Goal: Task Accomplishment & Management: Manage account settings

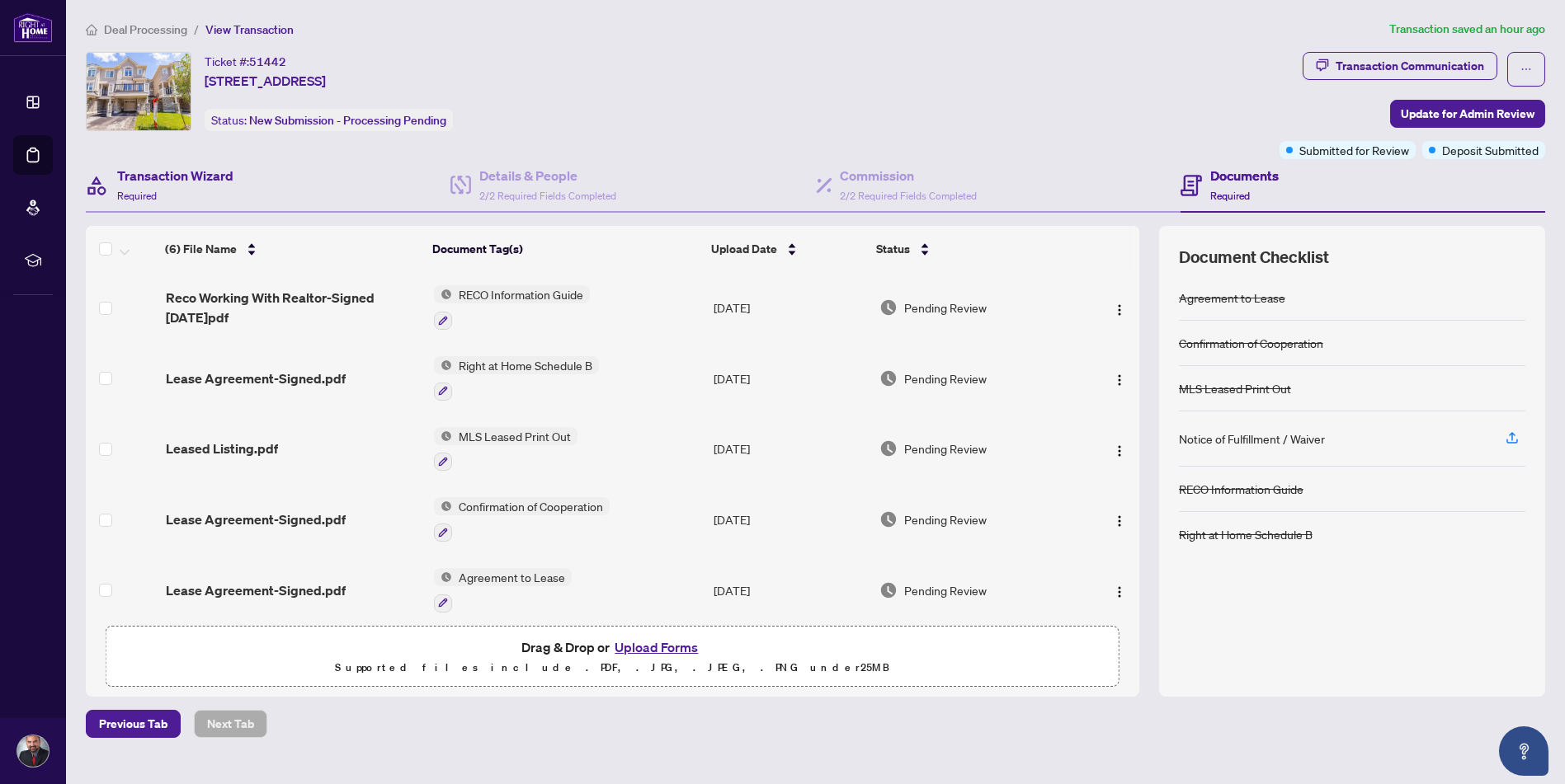
scroll to position [75, 0]
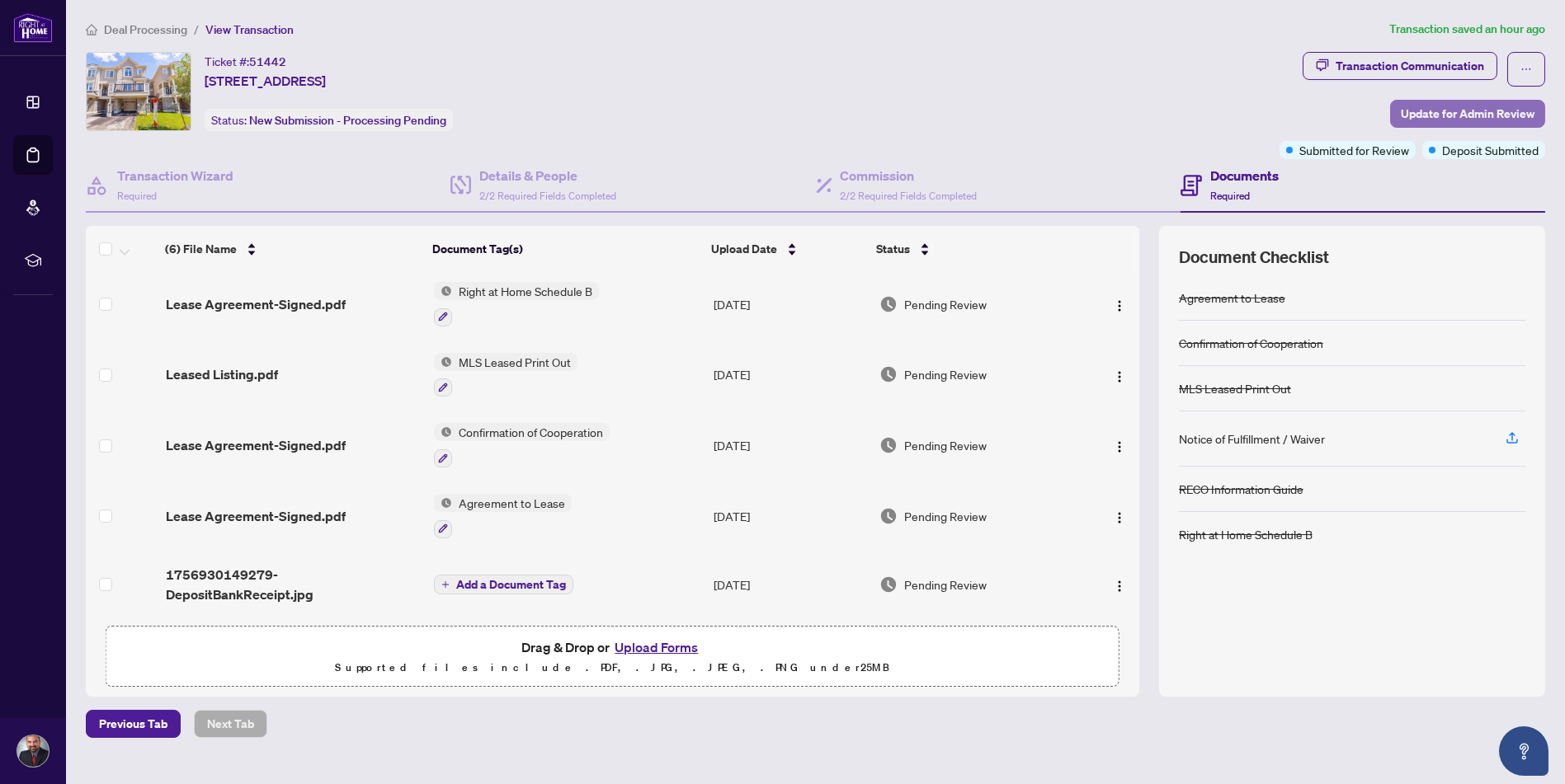
click at [1485, 111] on span "Update for Admin Review" at bounding box center [1468, 113] width 134 height 27
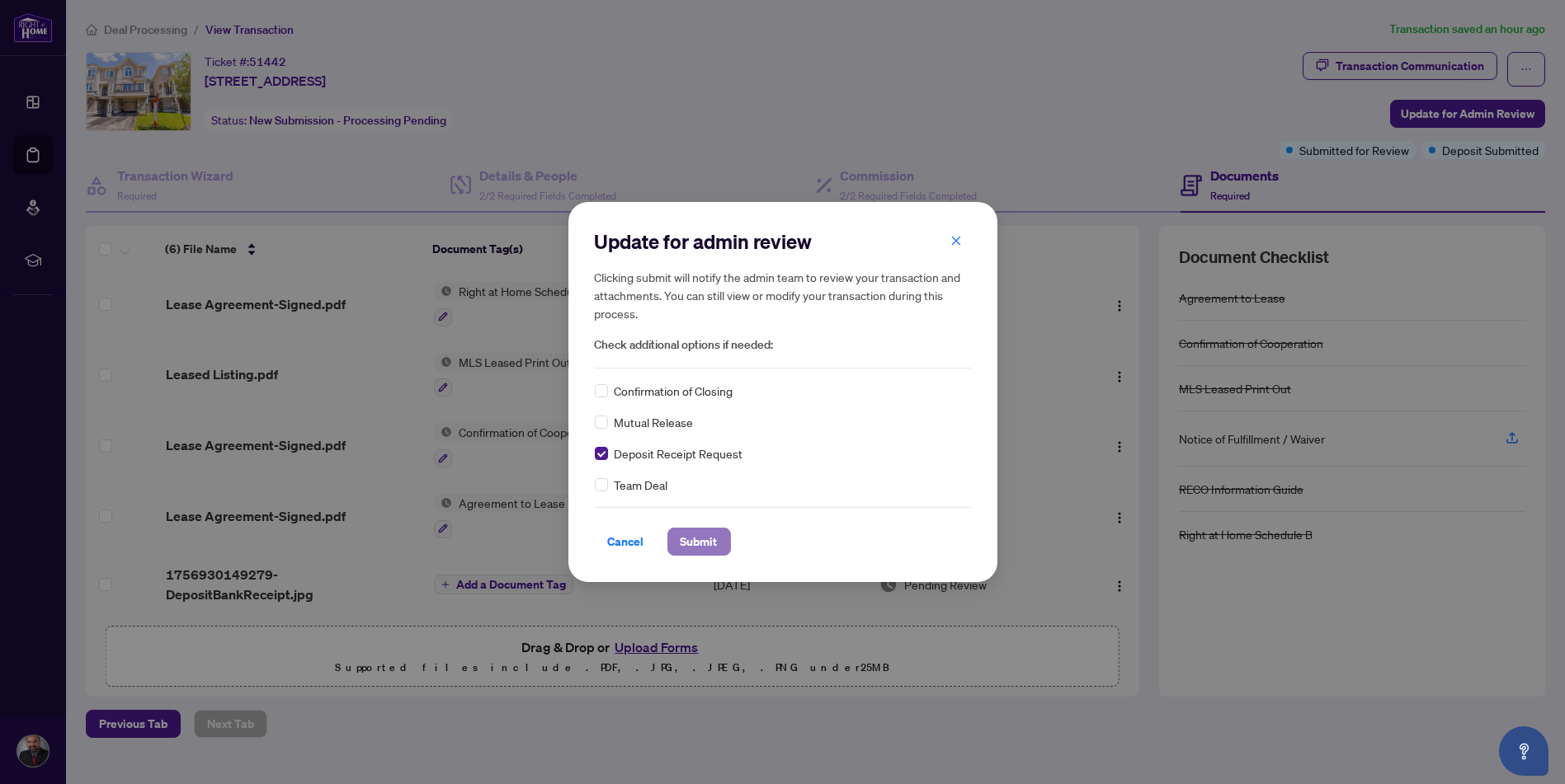
click at [694, 538] on span "Submit" at bounding box center [698, 541] width 37 height 27
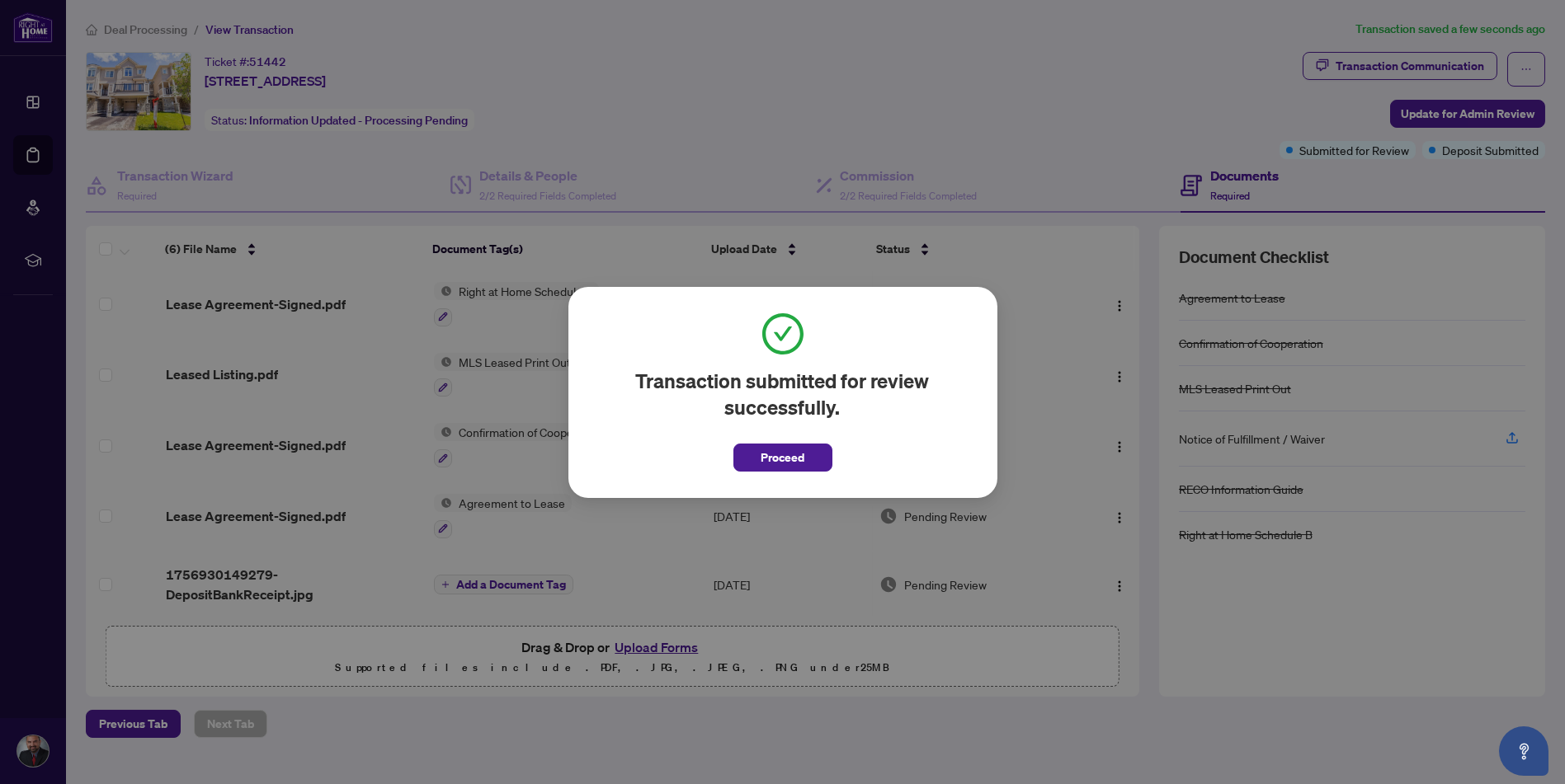
click at [782, 460] on span "Proceed" at bounding box center [782, 457] width 44 height 27
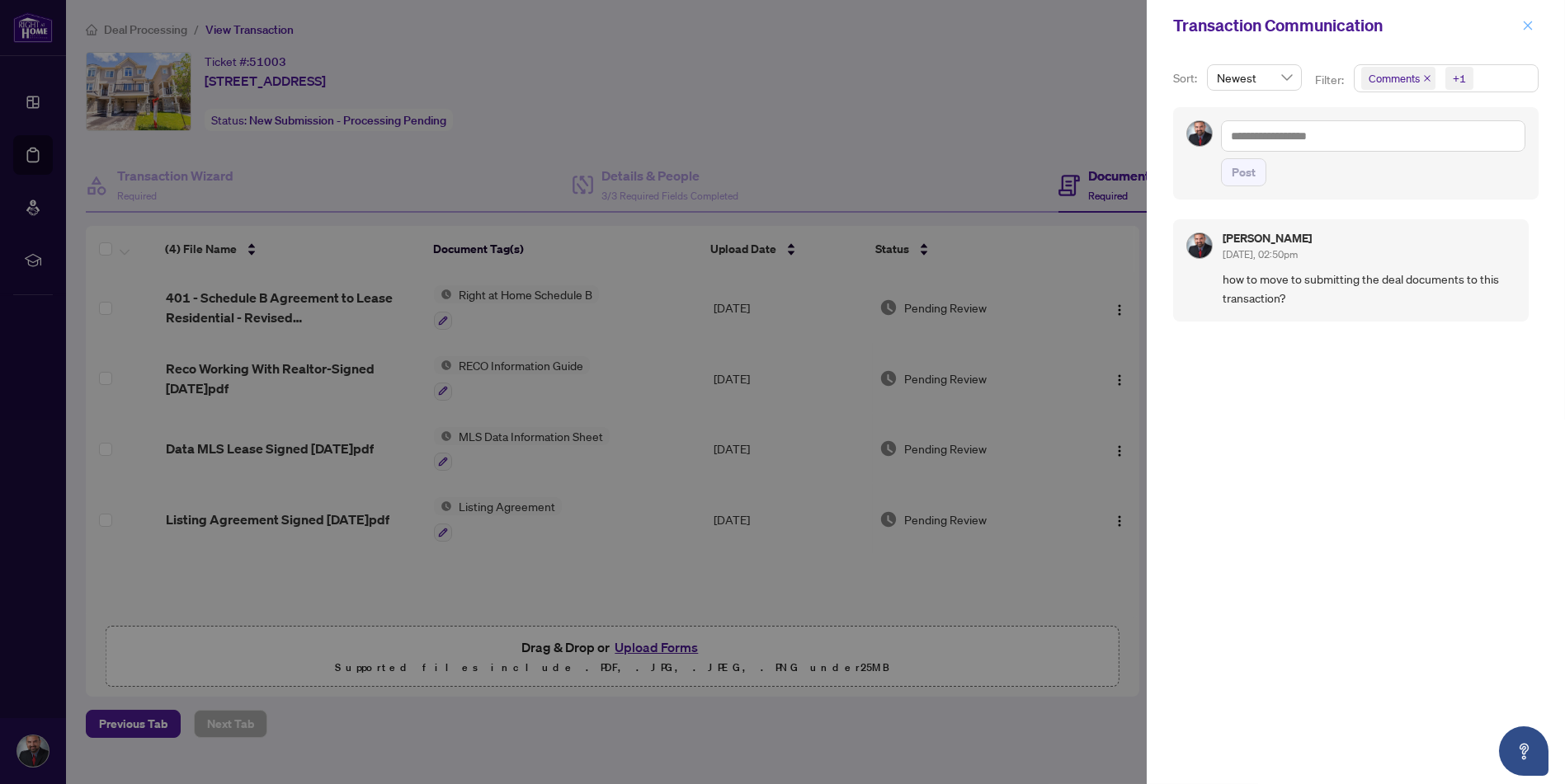
click at [1527, 21] on icon "close" at bounding box center [1528, 26] width 12 height 12
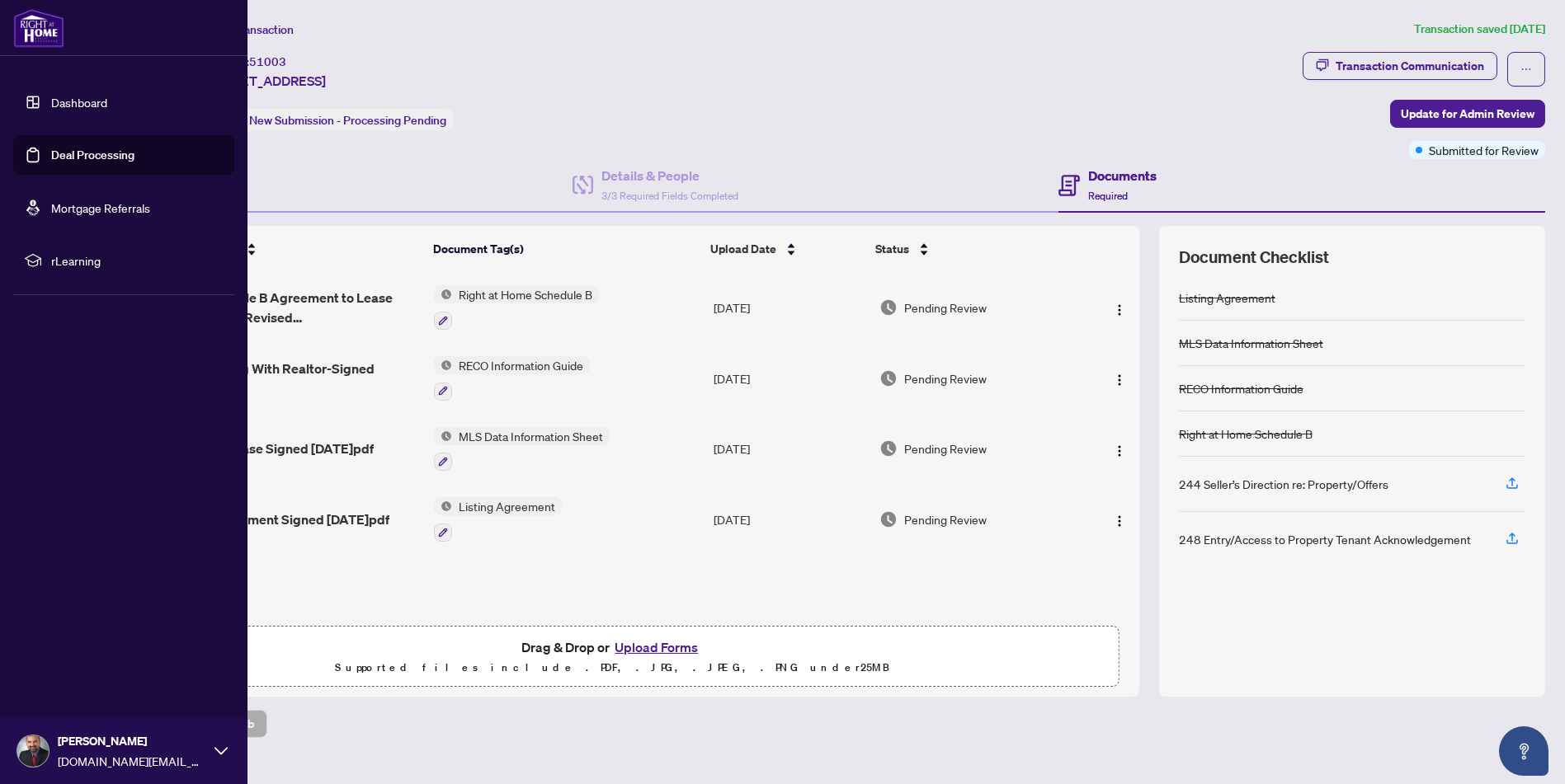
click at [52, 152] on link "Deal Processing" at bounding box center [93, 155] width 83 height 15
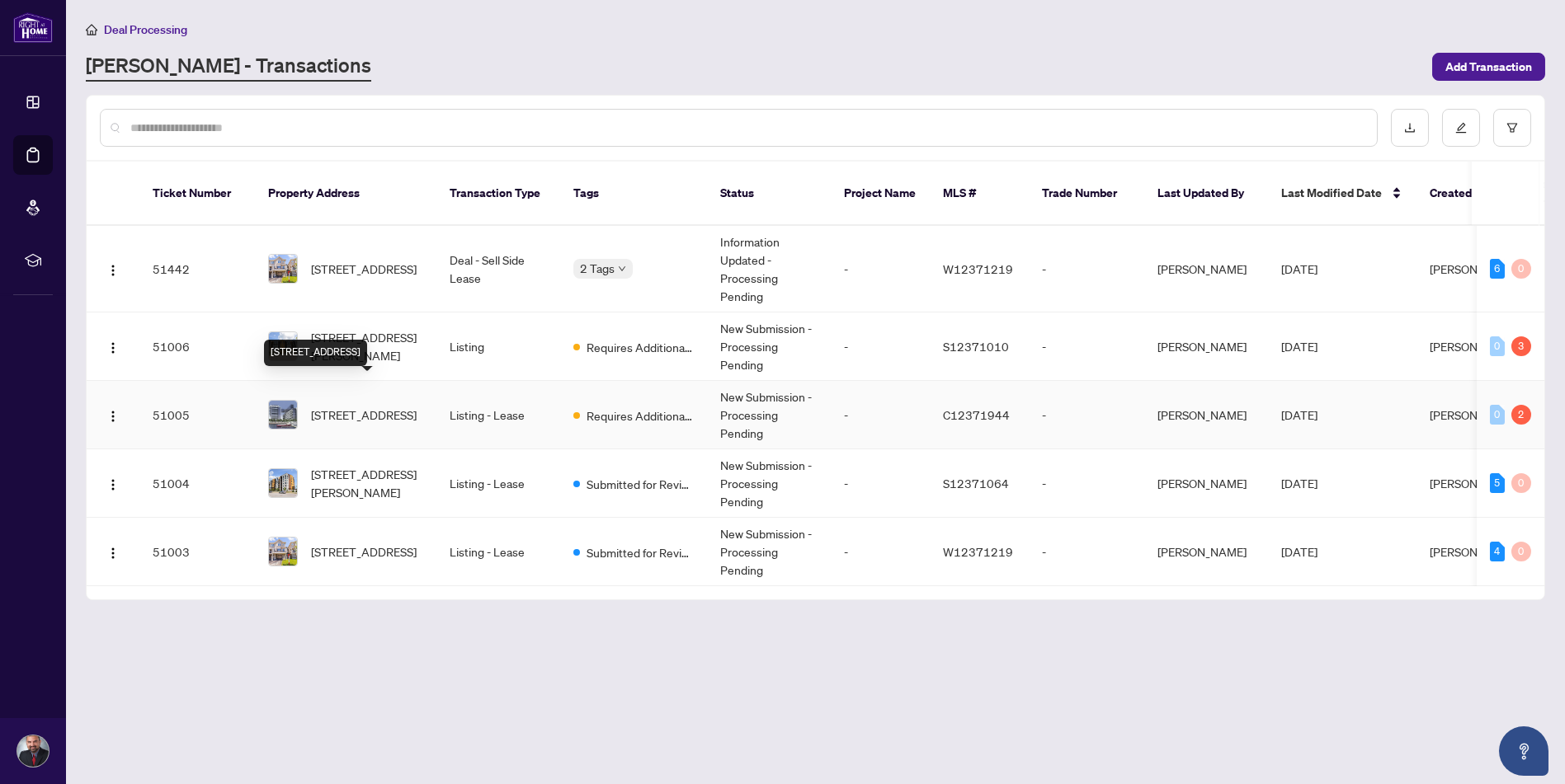
click at [353, 406] on span "[STREET_ADDRESS]" at bounding box center [363, 415] width 105 height 18
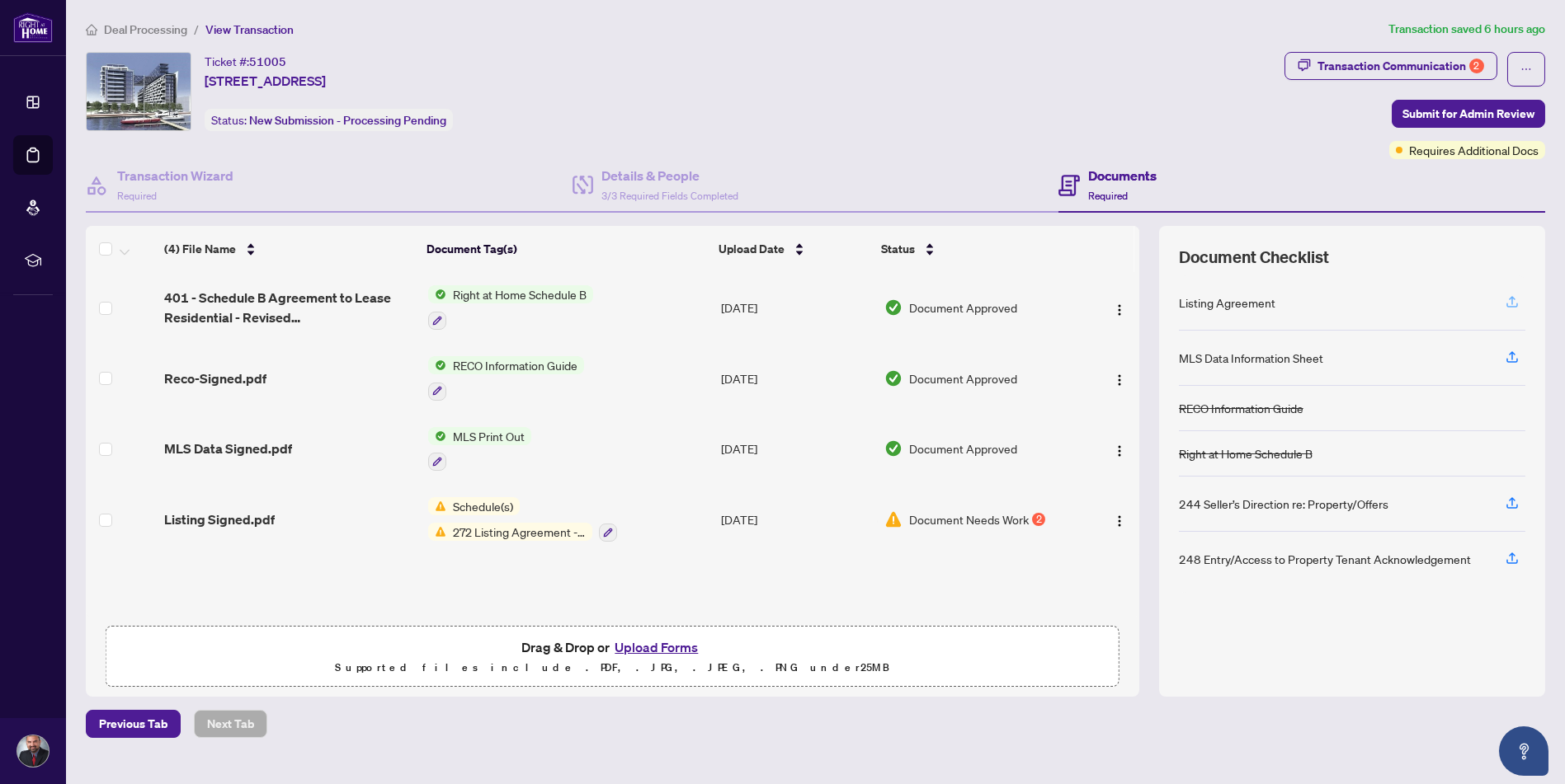
click at [1512, 297] on icon "button" at bounding box center [1511, 300] width 7 height 8
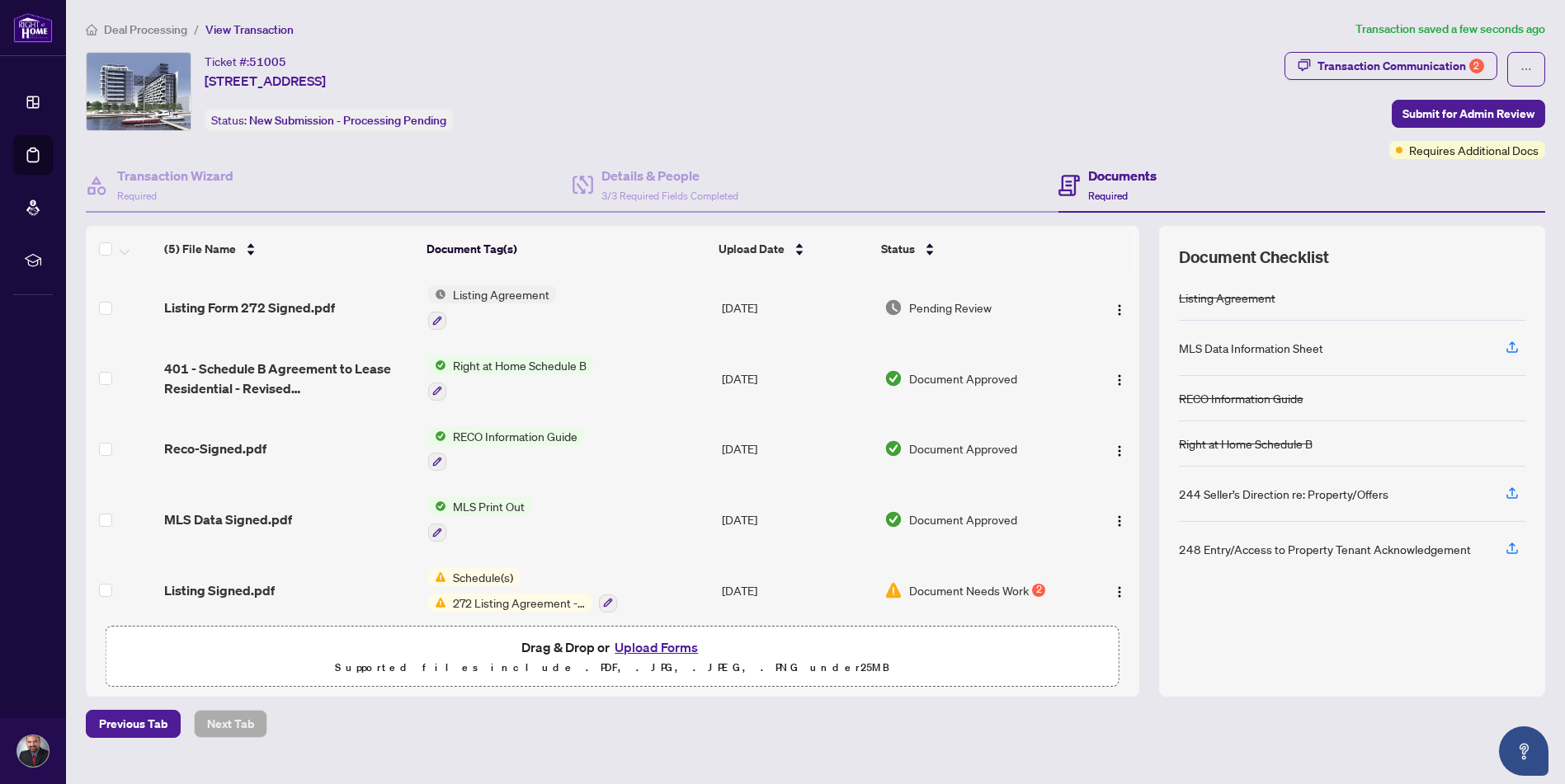
scroll to position [9, 0]
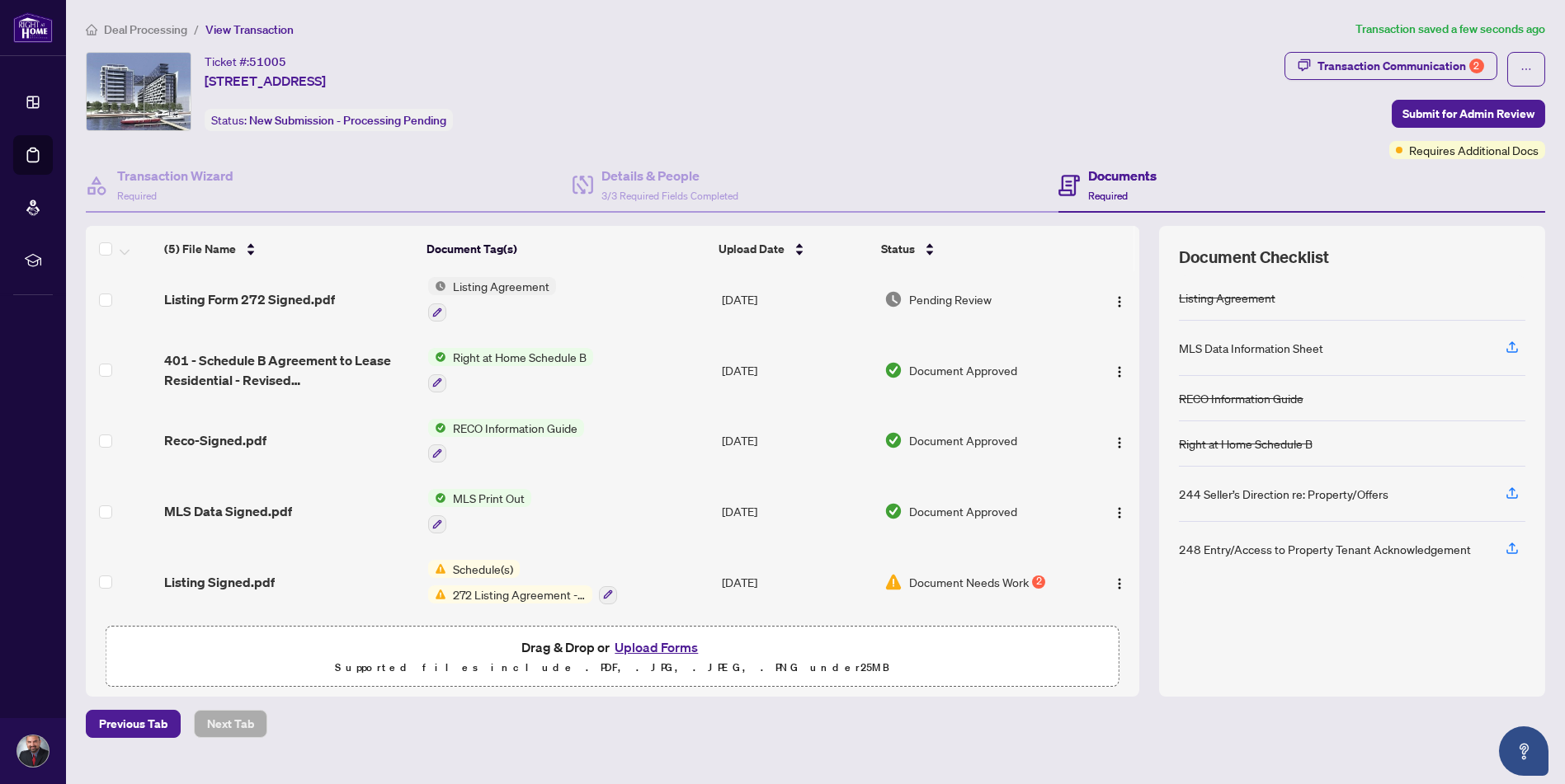
click at [999, 573] on span "Document Needs Work" at bounding box center [968, 582] width 119 height 18
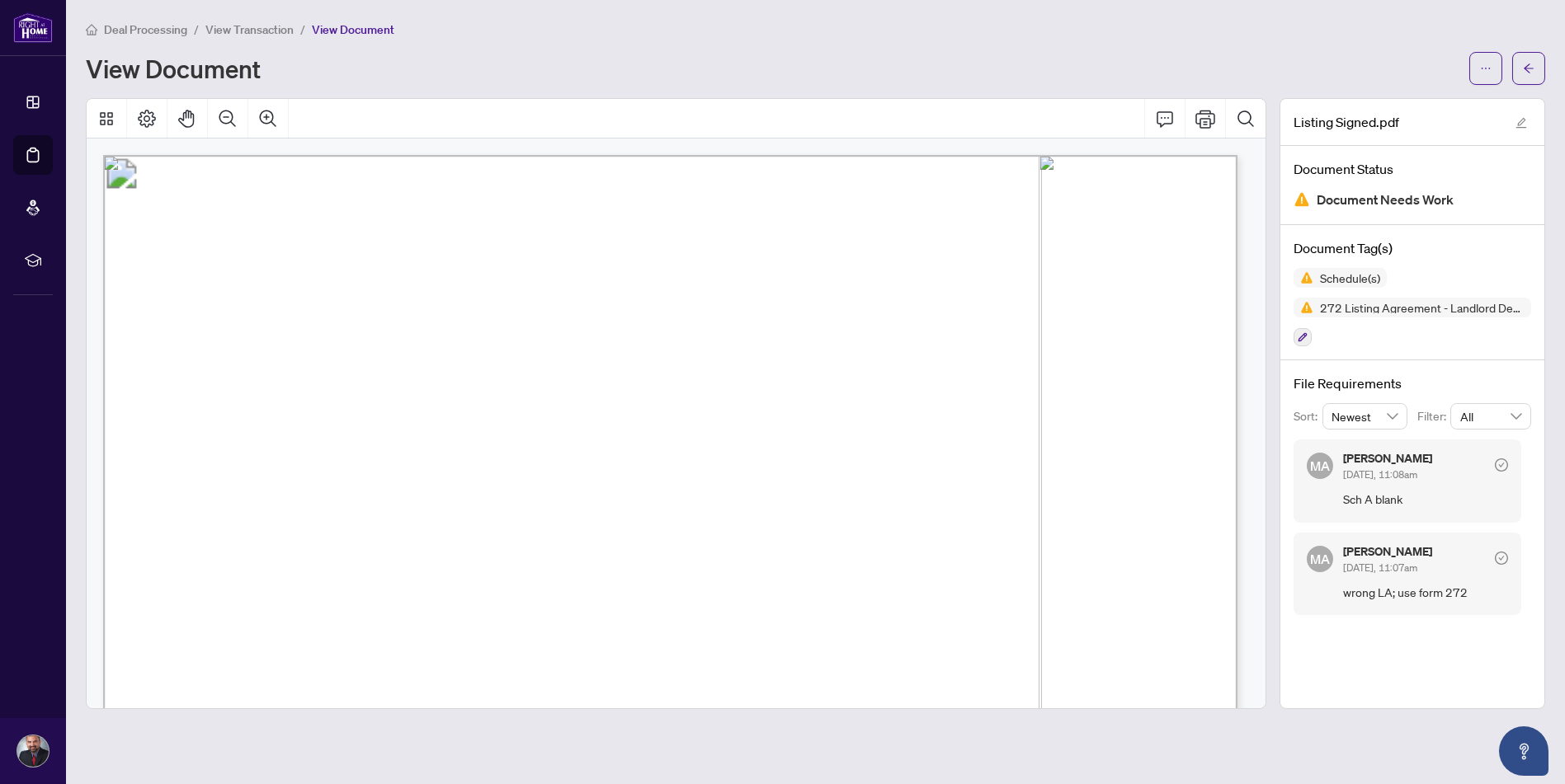
click at [1373, 631] on div "Listing Signed.pdf Document Status Document Needs Work Document Tag(s) Schedule…" at bounding box center [1411, 404] width 265 height 611
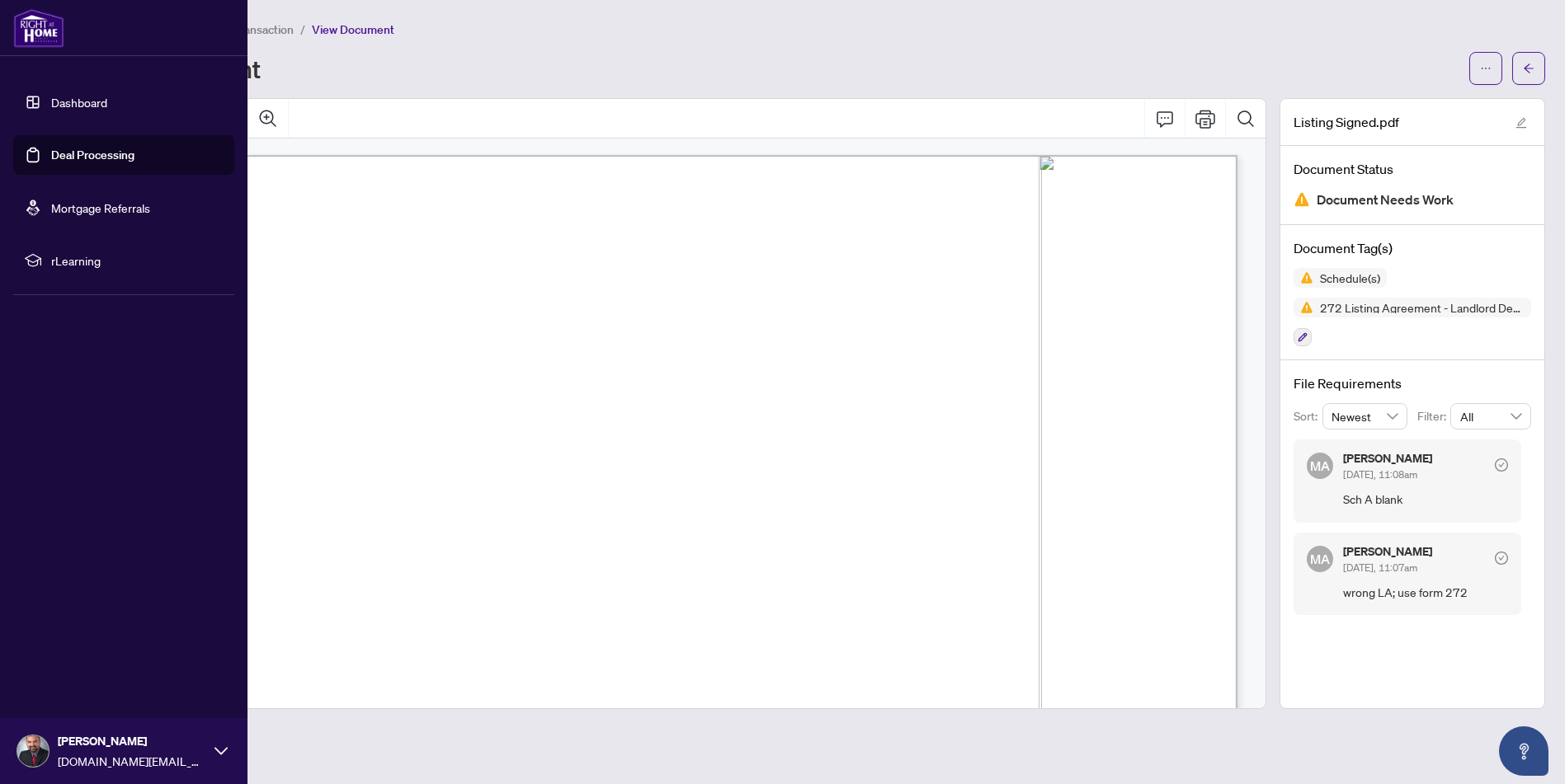
click at [52, 98] on link "Dashboard" at bounding box center [79, 102] width 56 height 15
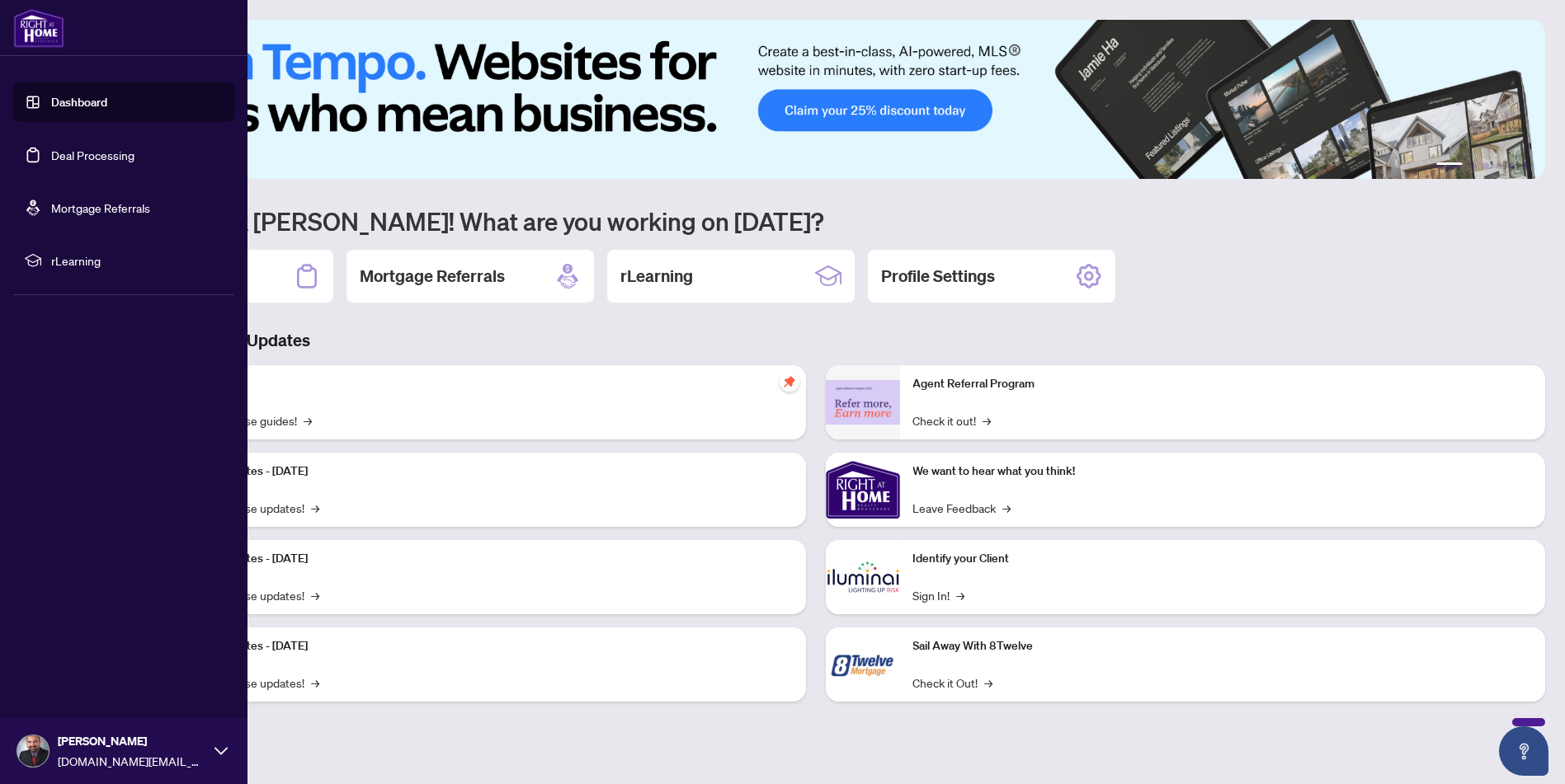
click at [101, 154] on link "Deal Processing" at bounding box center [93, 155] width 83 height 15
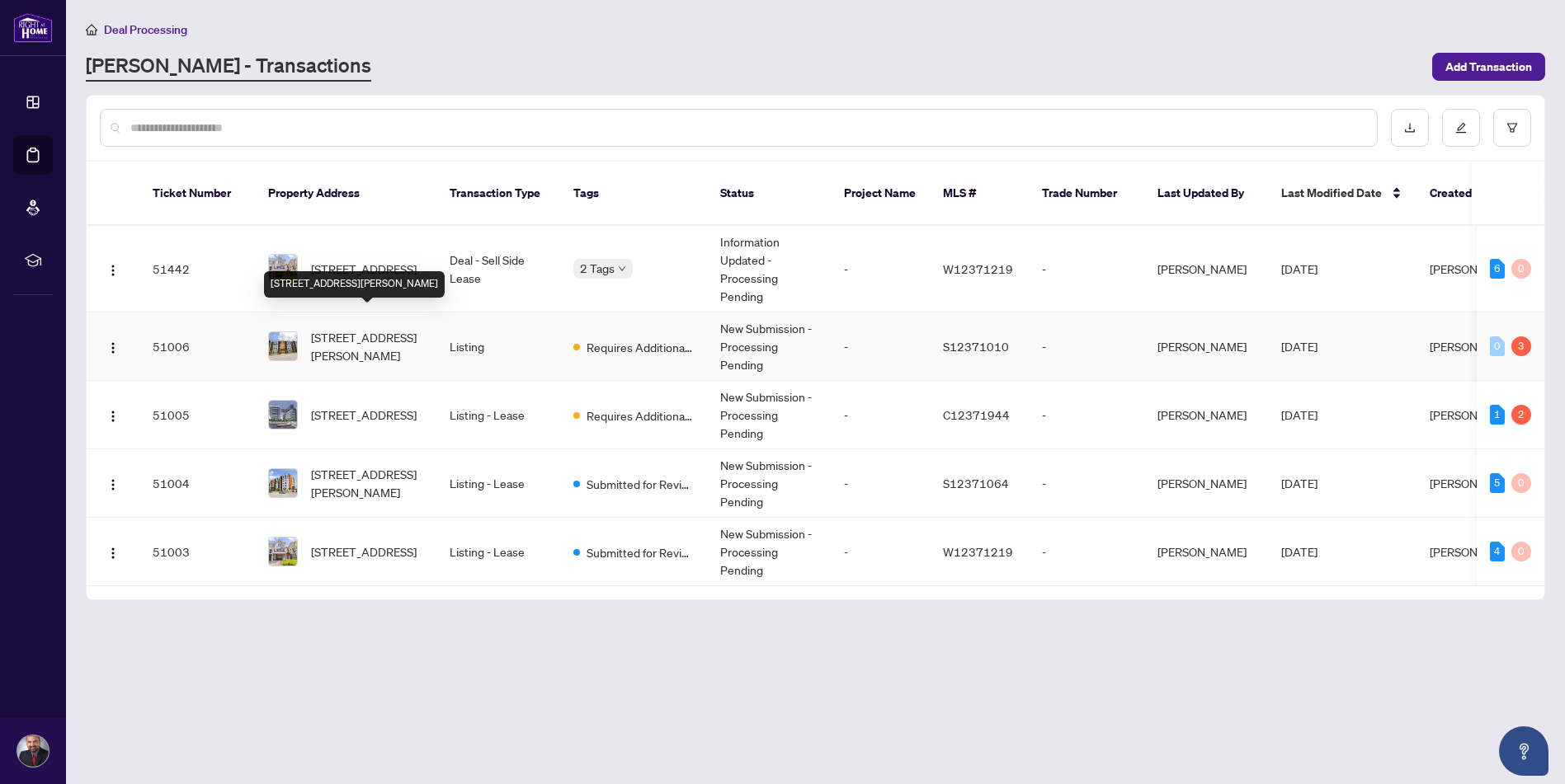
click at [381, 328] on span "[STREET_ADDRESS][PERSON_NAME]" at bounding box center [366, 346] width 112 height 37
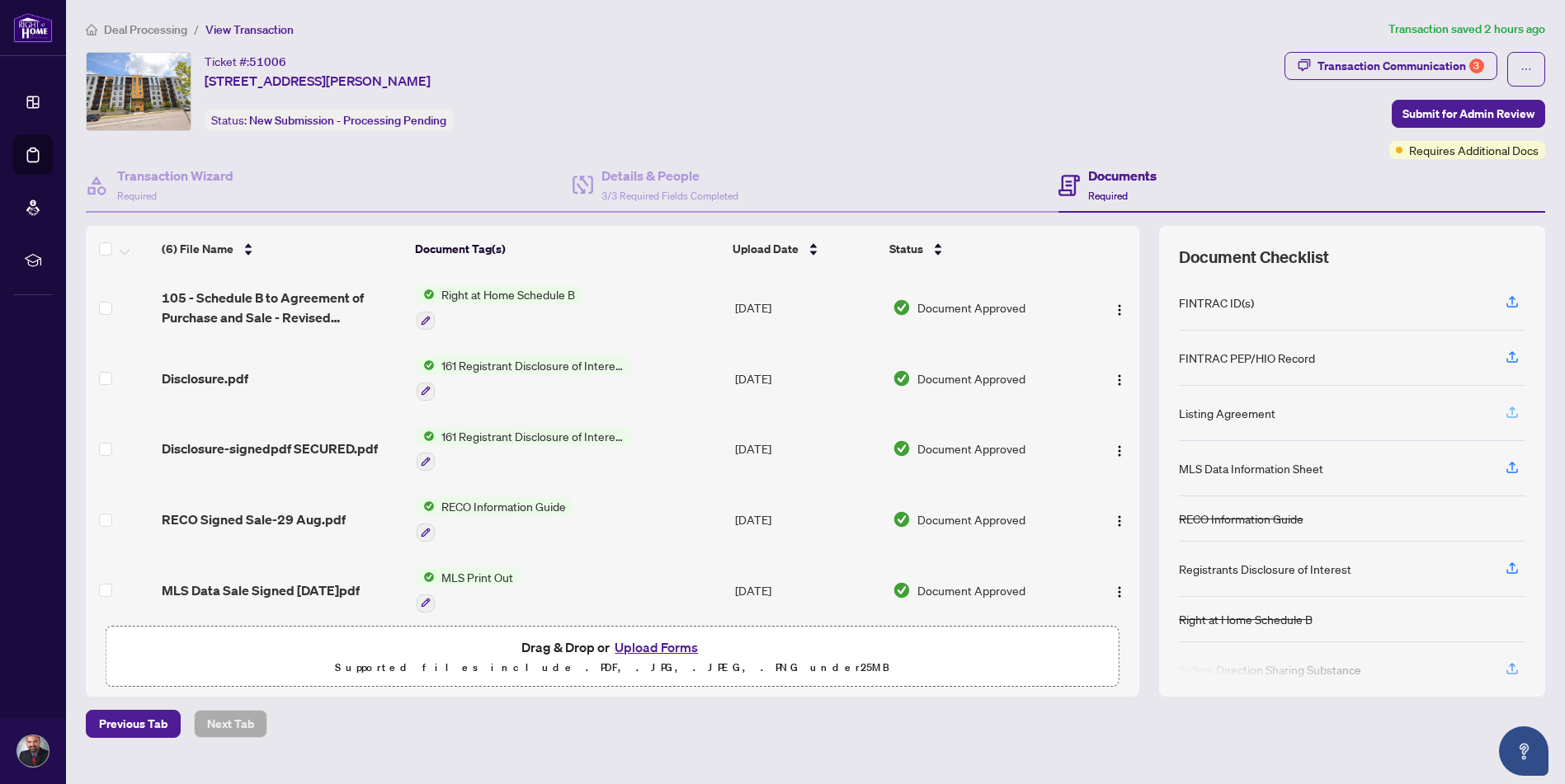
click at [1512, 407] on icon "button" at bounding box center [1511, 411] width 7 height 8
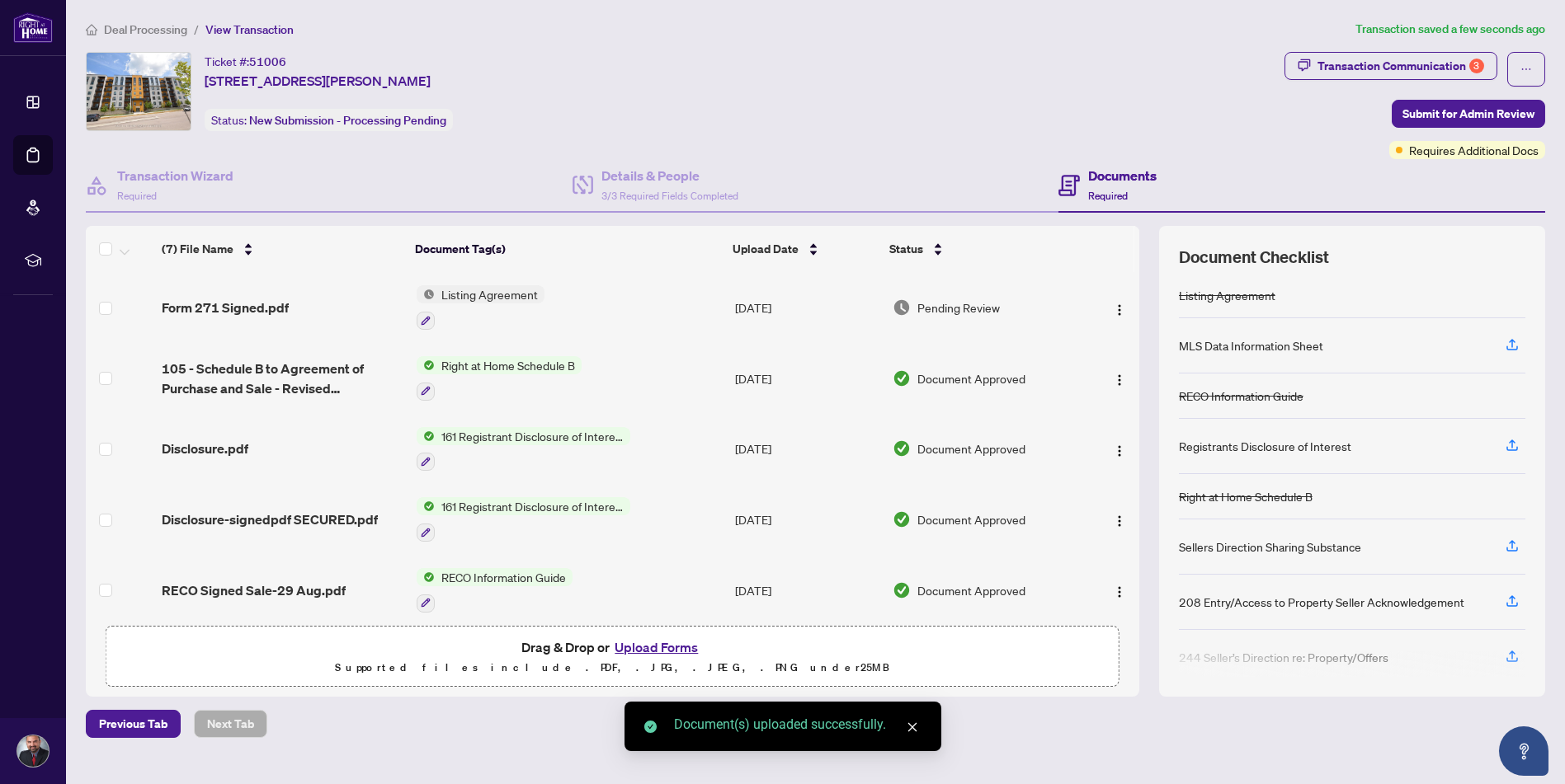
scroll to position [122, 0]
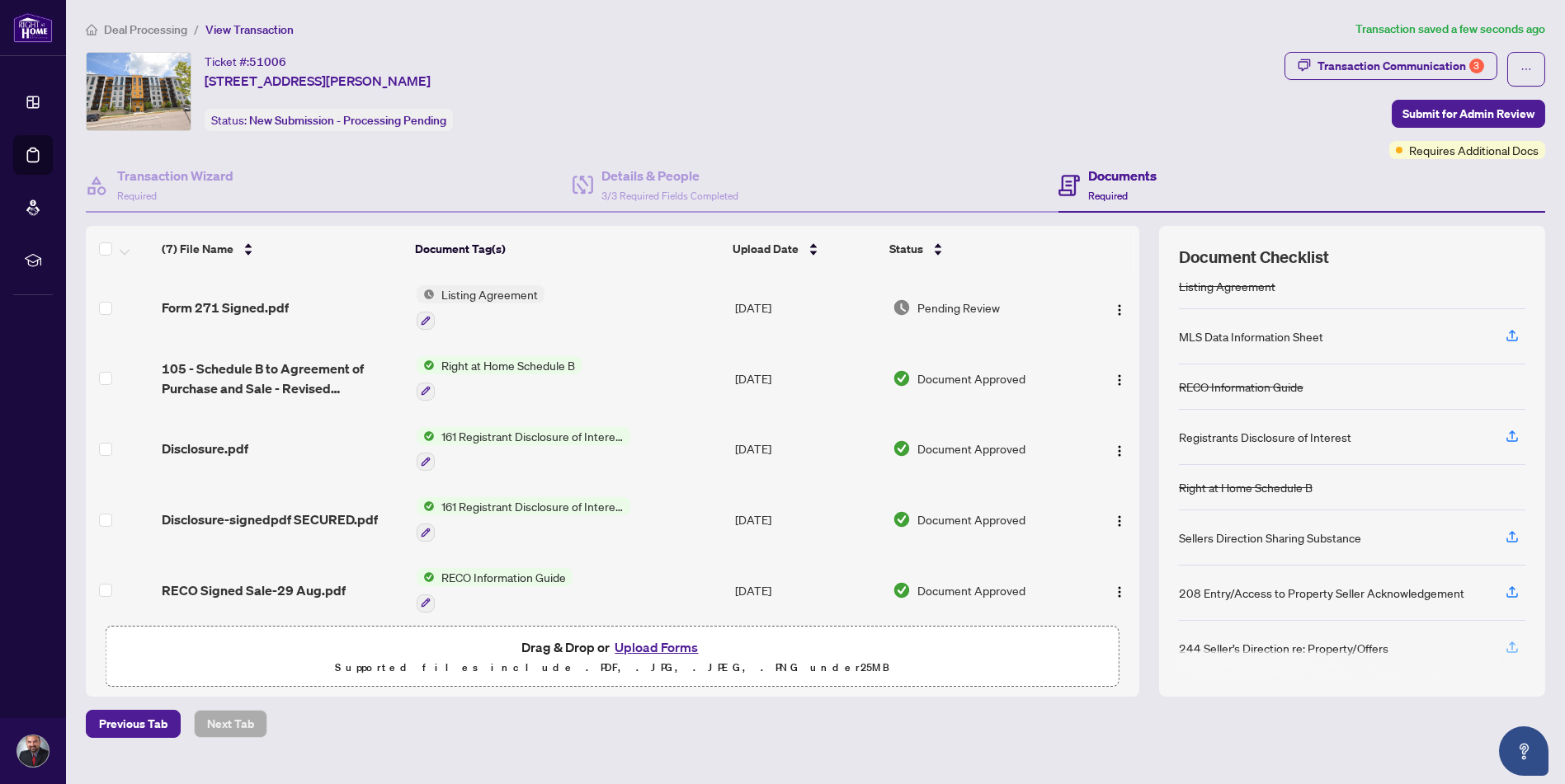
click at [1504, 640] on icon "button" at bounding box center [1511, 647] width 15 height 15
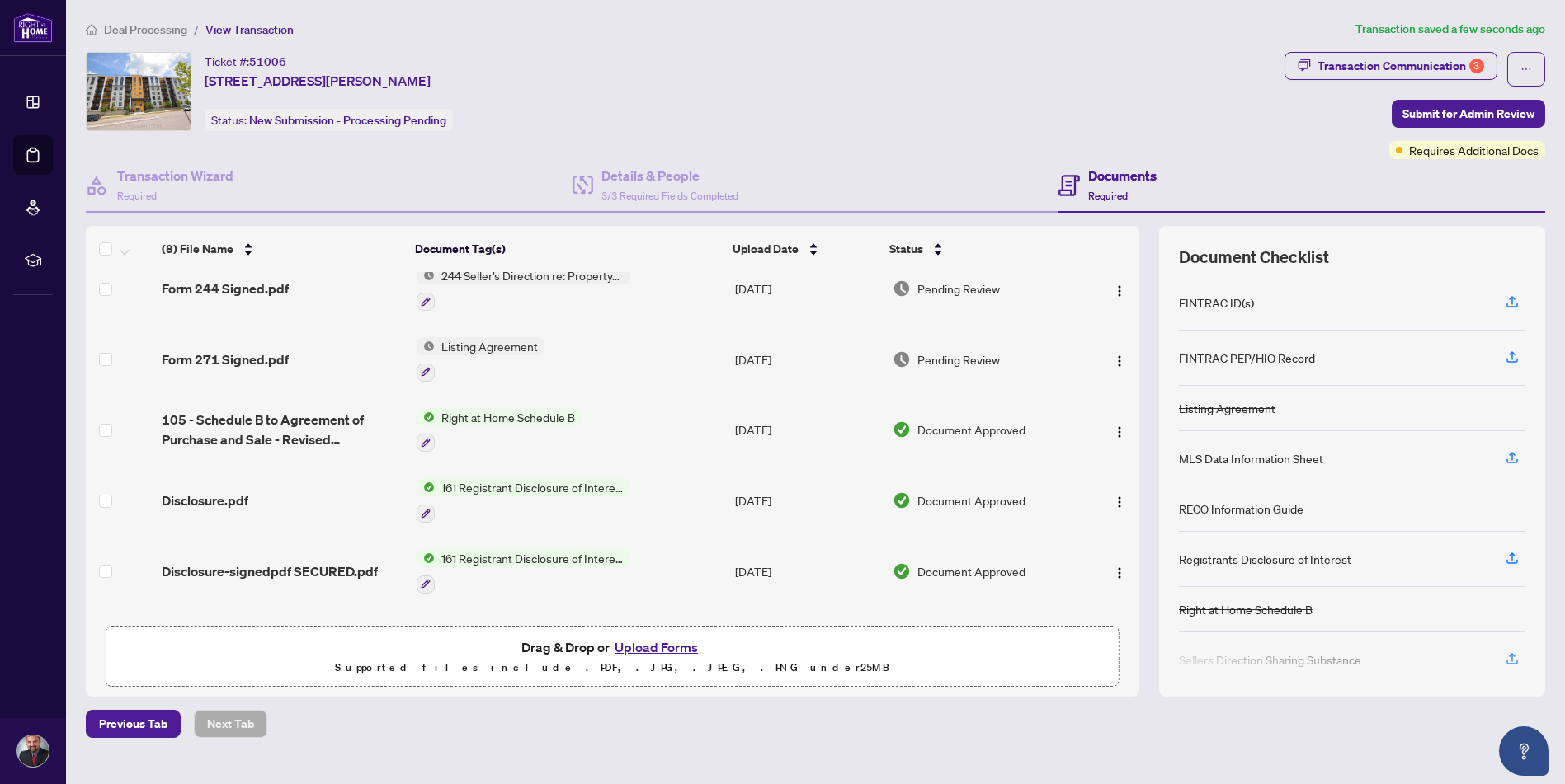
scroll to position [0, 0]
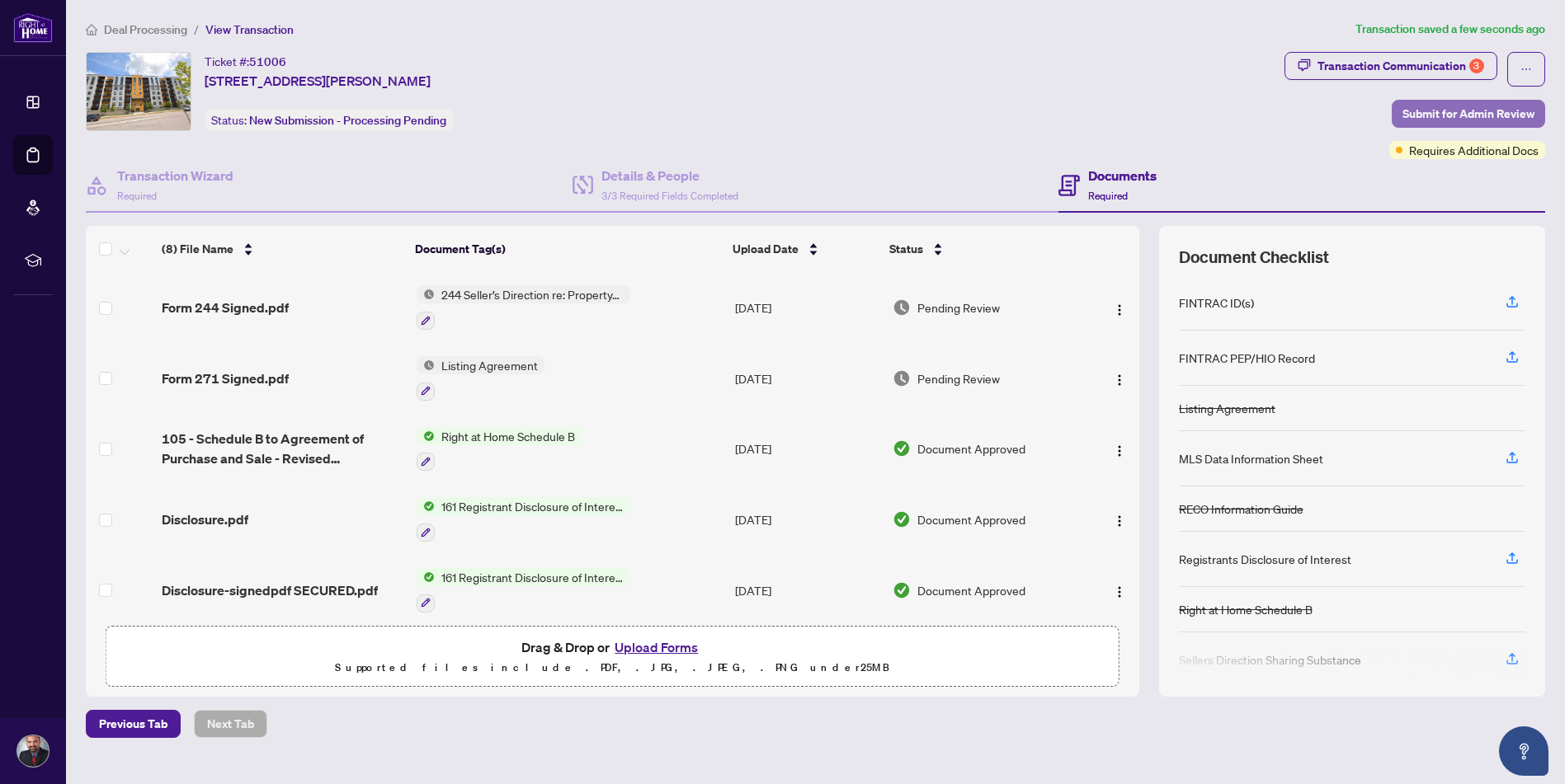
click at [1464, 113] on span "Submit for Admin Review" at bounding box center [1468, 113] width 132 height 27
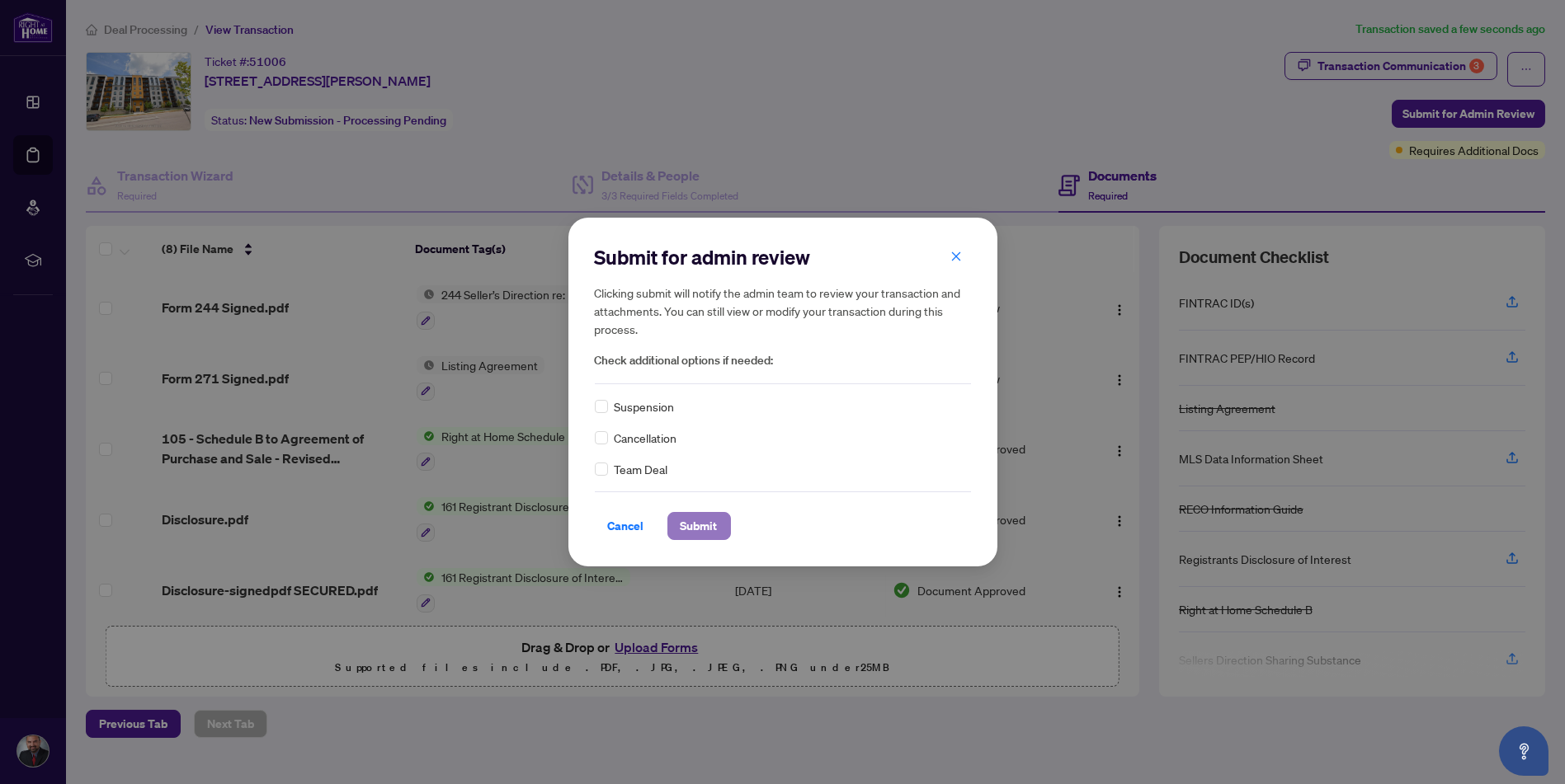
click at [694, 528] on span "Submit" at bounding box center [698, 526] width 37 height 27
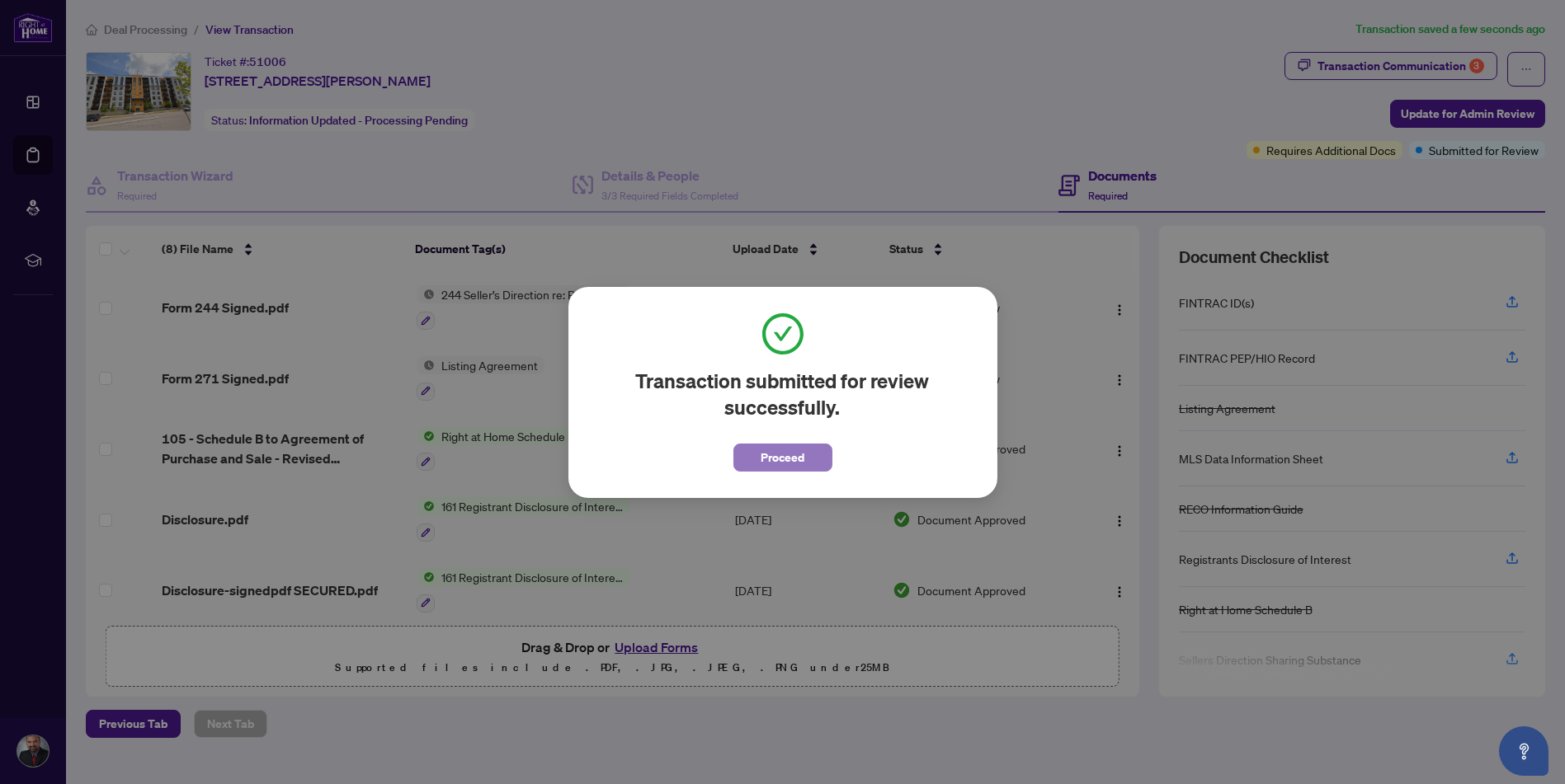
click at [763, 460] on span "Proceed" at bounding box center [782, 457] width 44 height 27
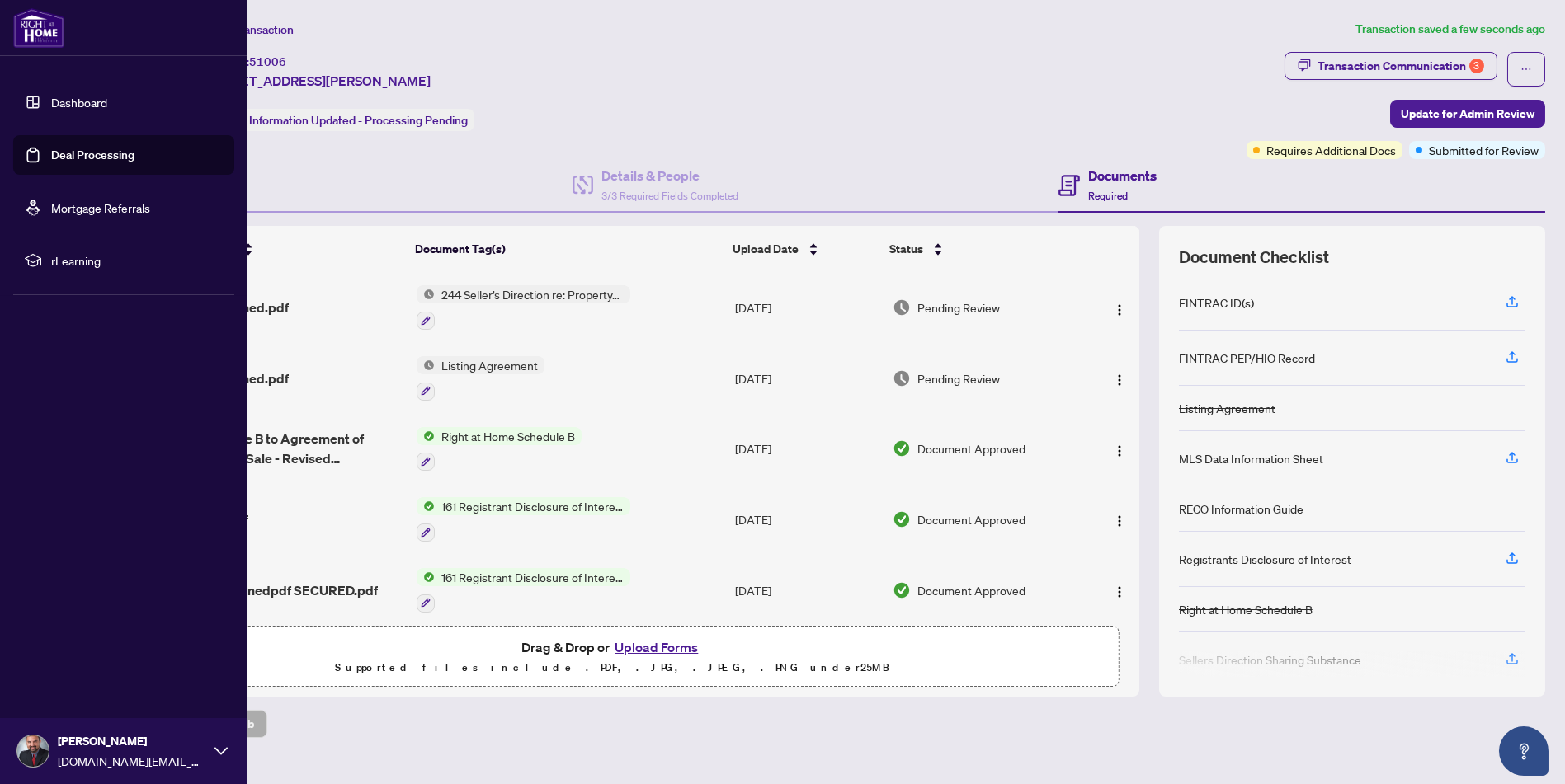
click at [100, 158] on link "Deal Processing" at bounding box center [93, 155] width 83 height 15
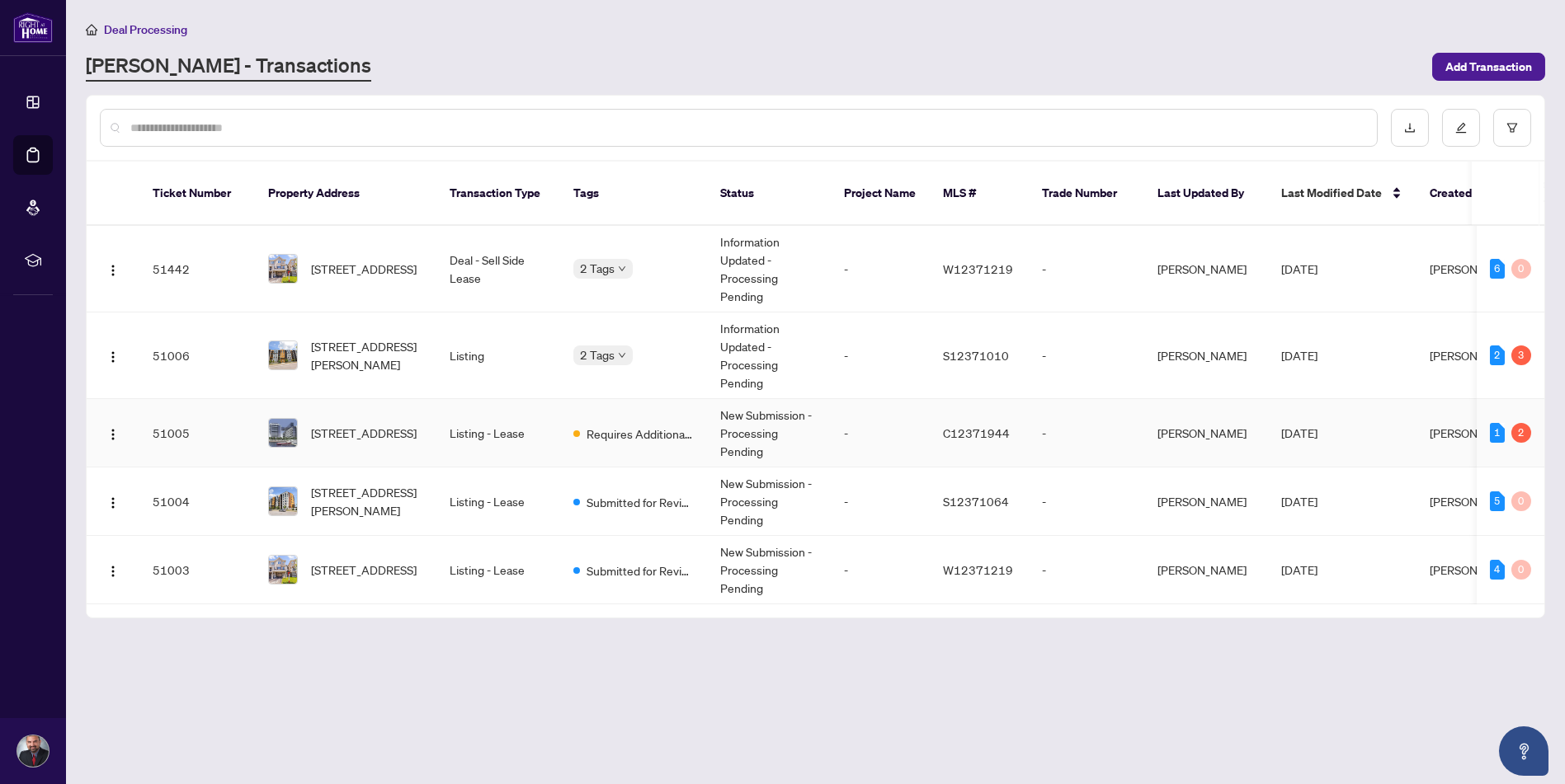
click at [349, 424] on span "[STREET_ADDRESS]" at bounding box center [363, 433] width 105 height 18
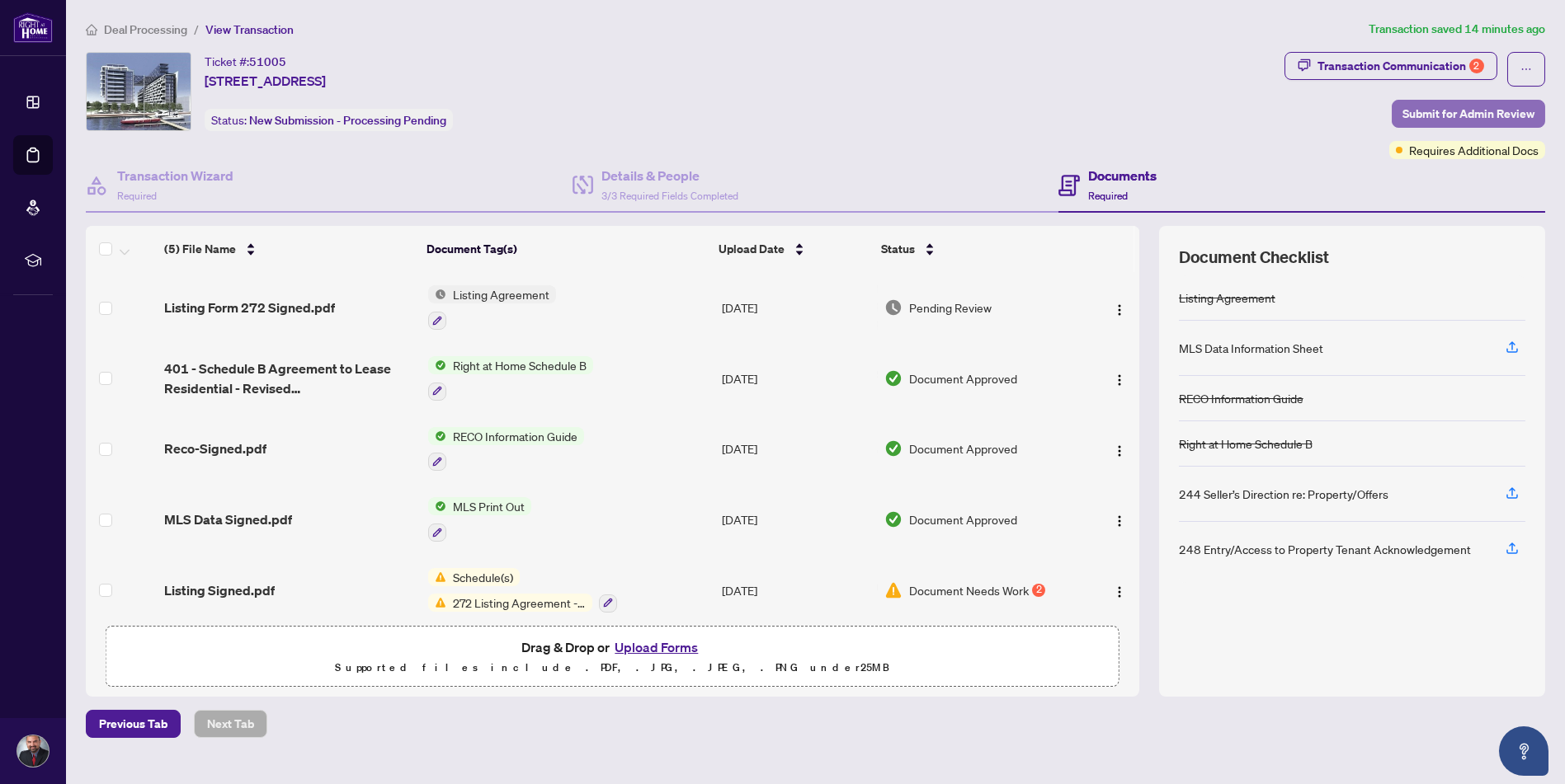
click at [1476, 109] on span "Submit for Admin Review" at bounding box center [1468, 113] width 132 height 27
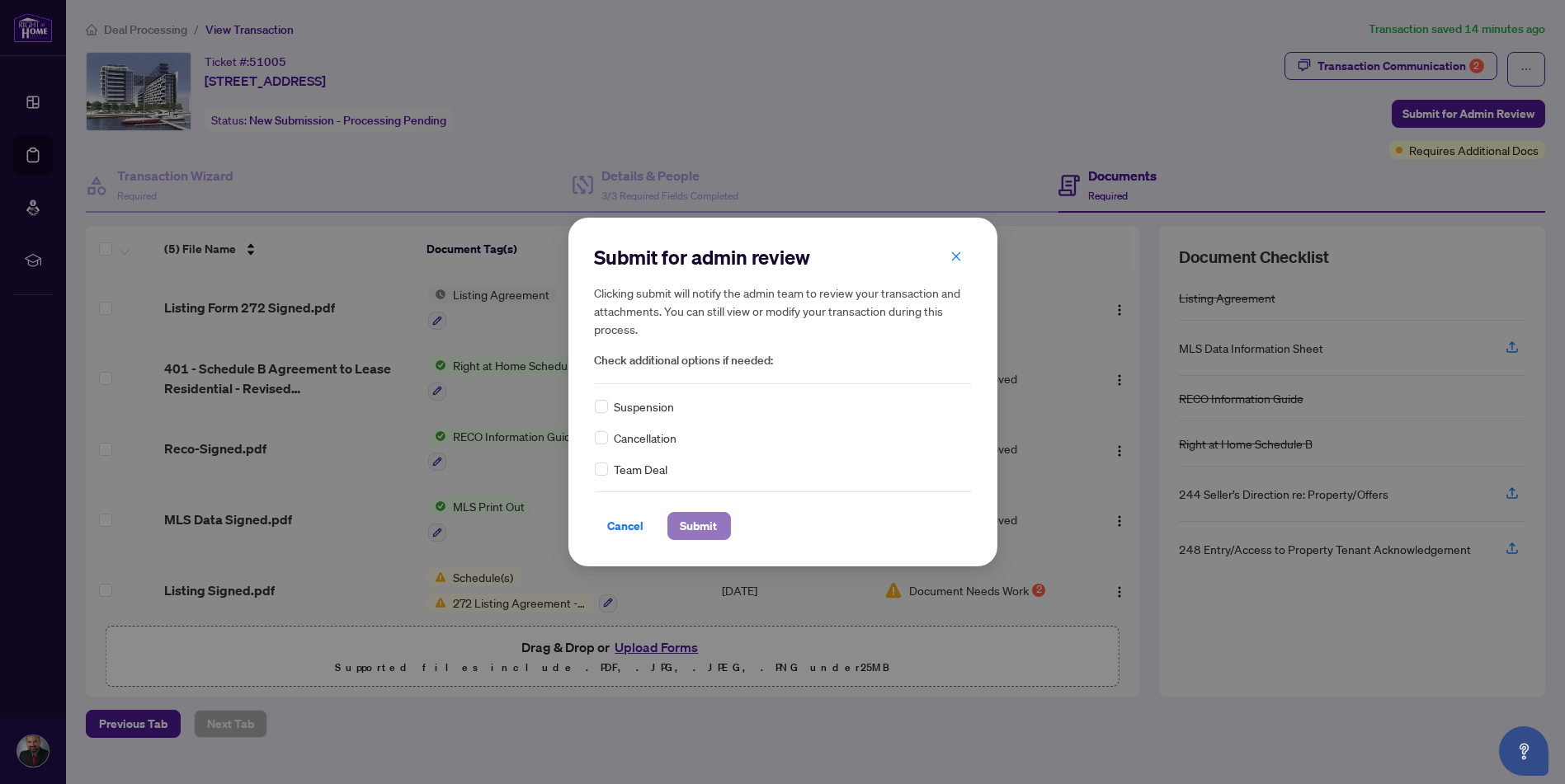
click at [701, 531] on span "Submit" at bounding box center [698, 526] width 37 height 27
